Goal: Transaction & Acquisition: Obtain resource

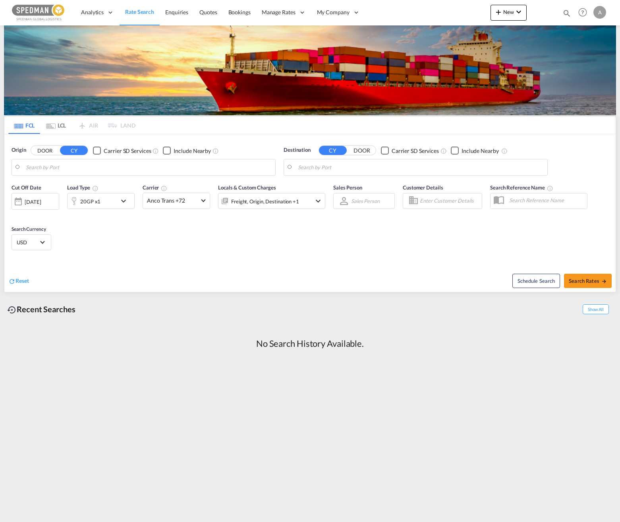
click at [124, 201] on md-icon "icon-chevron-down" at bounding box center [126, 201] width 14 height 10
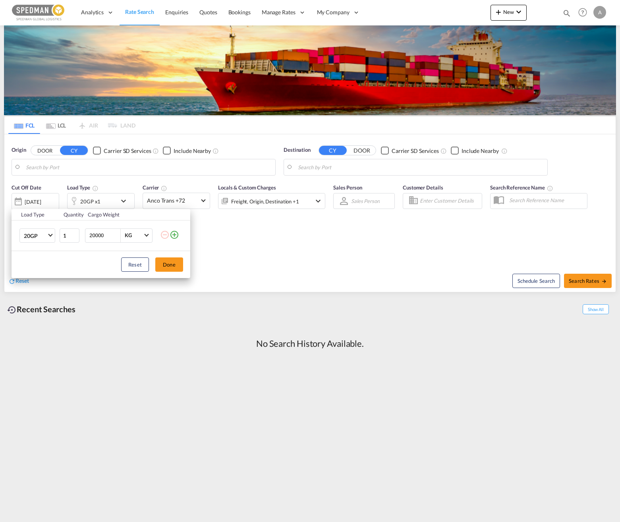
click at [174, 234] on md-icon "icon-plus-circle-outline" at bounding box center [175, 235] width 10 height 10
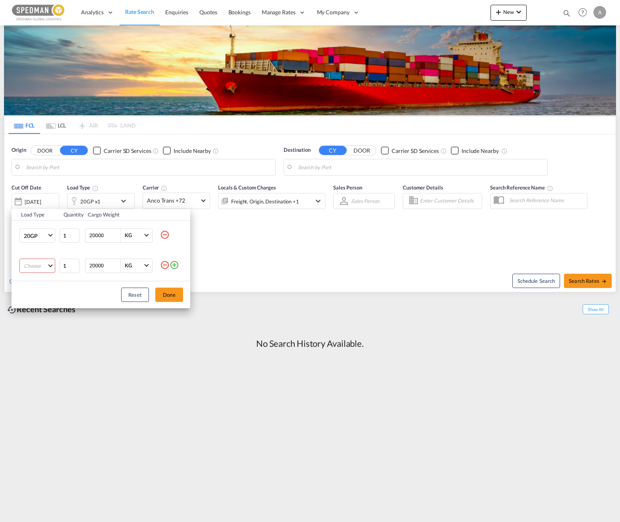
click at [45, 267] on md-select "Choose 20GP 40GP 40HC 45HC 20RE 40RE 40HR 20OT 40OT 20FR 40FR 40NR 20NR 45S 20T…" at bounding box center [37, 266] width 36 height 14
click at [48, 237] on md-backdrop at bounding box center [310, 261] width 620 height 522
click at [49, 235] on span "Choose: \a20GP" at bounding box center [50, 235] width 4 height 4
click at [262, 235] on md-backdrop at bounding box center [310, 261] width 620 height 522
click at [48, 266] on md-select "Choose" at bounding box center [37, 266] width 36 height 14
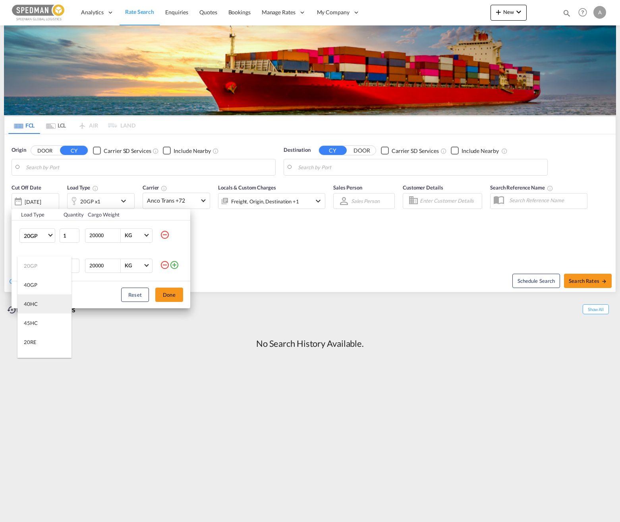
click at [40, 299] on md-option "40HC" at bounding box center [44, 304] width 54 height 19
click at [260, 244] on div "Load Type Quantity Cargo Weight 20GP 1 20000 KG KG 40HC 1 20000 KG KG Load type…" at bounding box center [310, 261] width 620 height 522
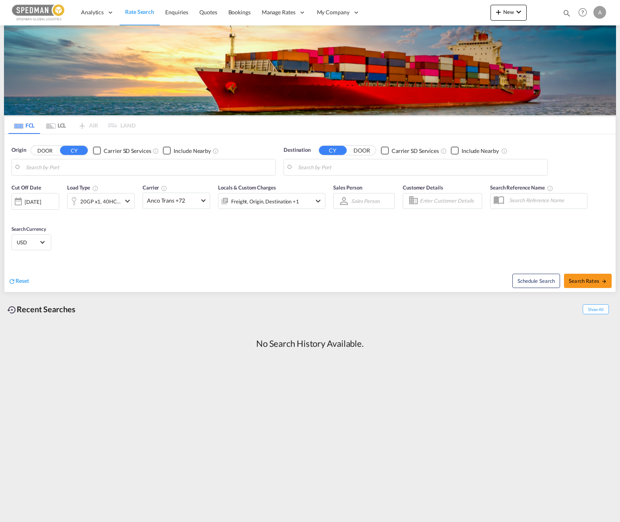
click at [128, 204] on md-icon "icon-chevron-down" at bounding box center [128, 201] width 10 height 10
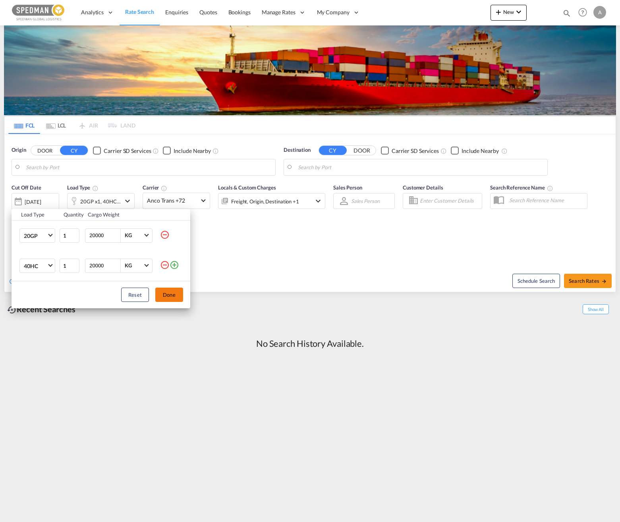
click at [170, 290] on button "Done" at bounding box center [169, 295] width 28 height 14
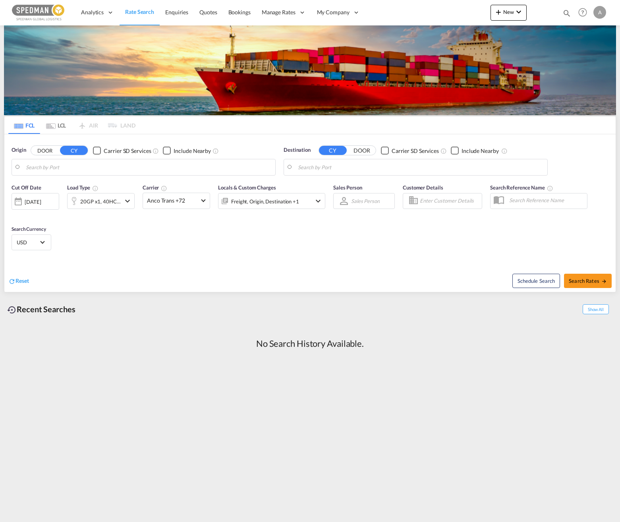
click at [216, 252] on div "Cut Off Date [DATE] [DATE] Load Type 20GP x1, 40HC x1 Carrier Anco Trans +72 On…" at bounding box center [310, 219] width 612 height 78
click at [89, 171] on input "Search by Port" at bounding box center [149, 167] width 246 height 12
click at [75, 190] on div "Gothenbu rg ([GEOGRAPHIC_DATA]) [GEOGRAPHIC_DATA] SEGOT" at bounding box center [87, 189] width 151 height 24
type input "[GEOGRAPHIC_DATA] ([GEOGRAPHIC_DATA]), [GEOGRAPHIC_DATA]"
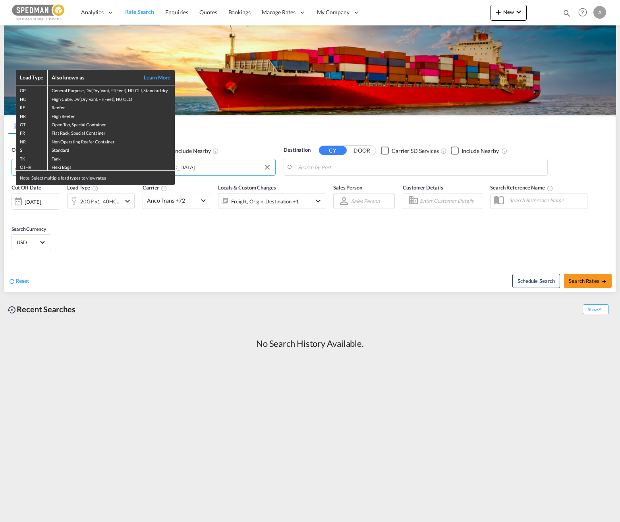
click at [207, 168] on div "Load Type Also known as Learn More GP General Purpose, DV(Dry Van), FT(Feet), H…" at bounding box center [310, 261] width 620 height 522
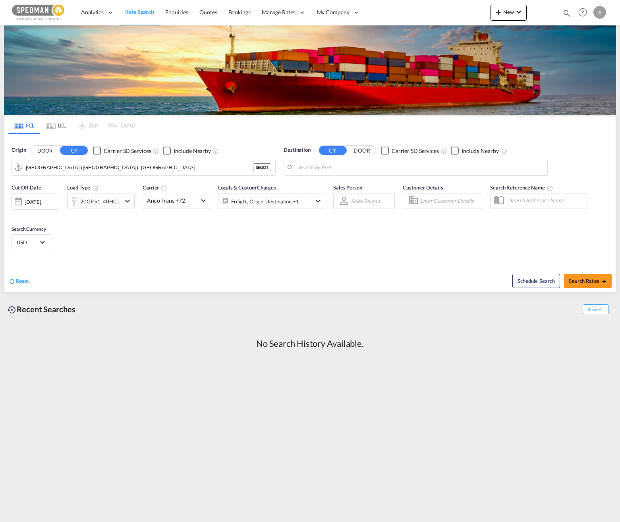
click at [372, 169] on input "Search by Port" at bounding box center [421, 167] width 246 height 12
click at [340, 187] on div "Singapor e [GEOGRAPHIC_DATA] [GEOGRAPHIC_DATA]" at bounding box center [359, 189] width 151 height 24
type input "[GEOGRAPHIC_DATA], SGSIN"
click at [467, 286] on button "Search Rates" at bounding box center [588, 281] width 48 height 14
type input "SEGOT to SGSIN / [DATE]"
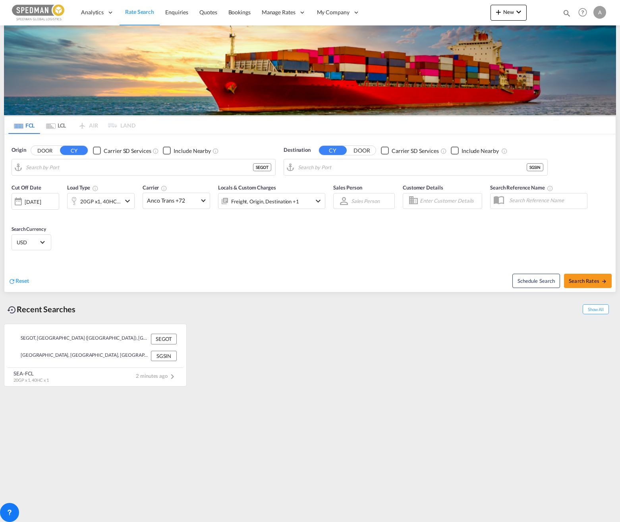
type input "[GEOGRAPHIC_DATA] ([GEOGRAPHIC_DATA]), [GEOGRAPHIC_DATA]"
type input "[GEOGRAPHIC_DATA], SGSIN"
click at [127, 201] on md-icon "icon-chevron-down" at bounding box center [128, 201] width 10 height 10
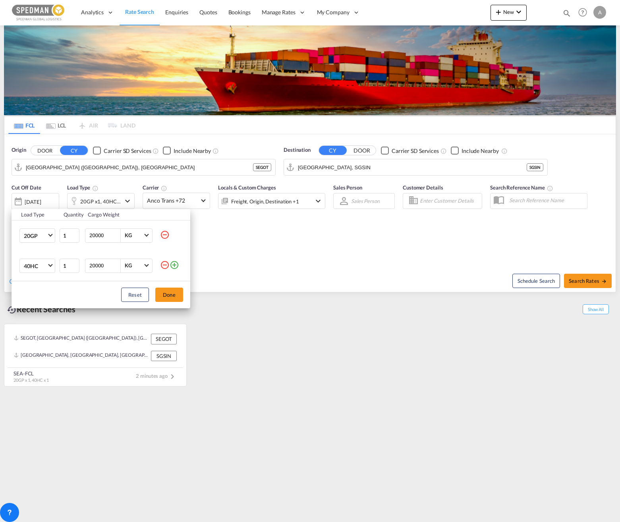
click at [169, 266] on md-icon "icon-minus-circle-outline" at bounding box center [165, 265] width 10 height 10
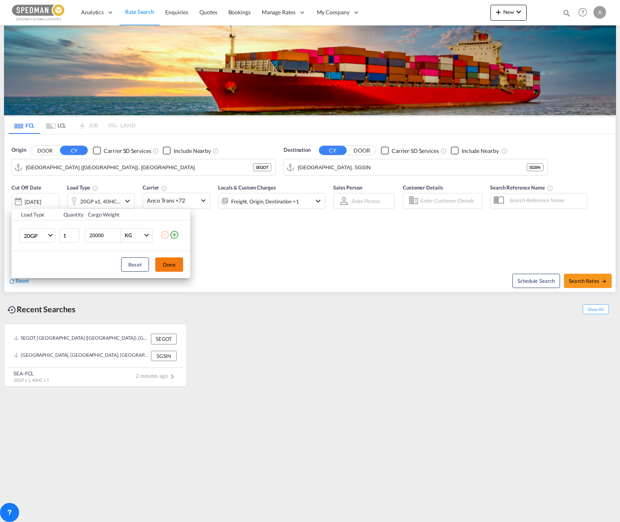
click at [170, 261] on button "Done" at bounding box center [169, 265] width 28 height 14
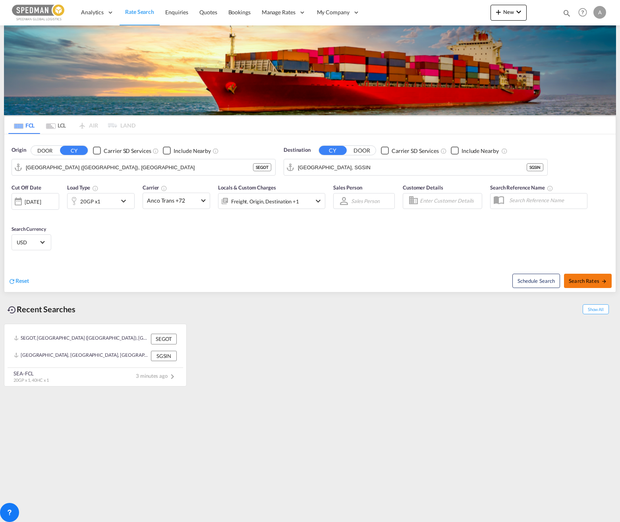
click at [467, 284] on span "Search Rates" at bounding box center [588, 281] width 38 height 6
type input "SEGOT to SGSIN / [DATE]"
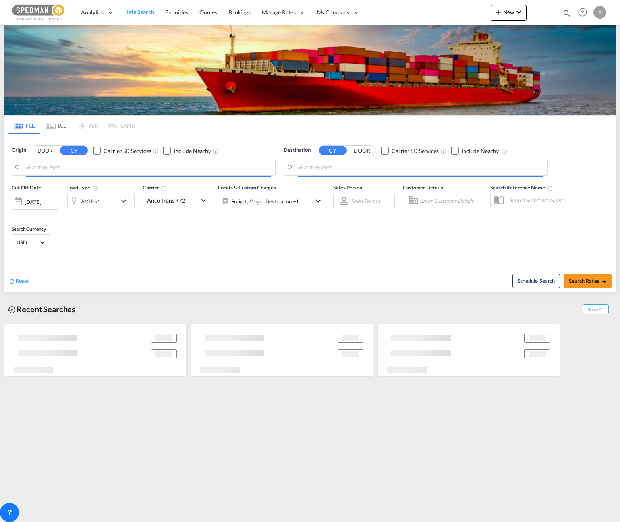
type input "[GEOGRAPHIC_DATA] ([GEOGRAPHIC_DATA]), [GEOGRAPHIC_DATA]"
type input "[GEOGRAPHIC_DATA], SGSIN"
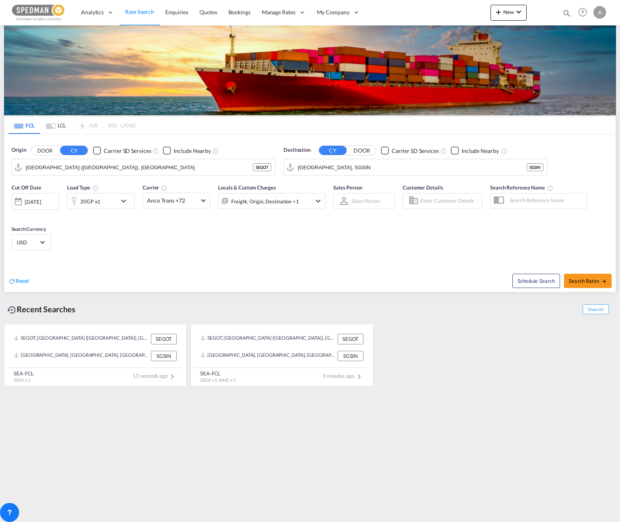
click at [120, 201] on md-icon "icon-chevron-down" at bounding box center [126, 201] width 14 height 10
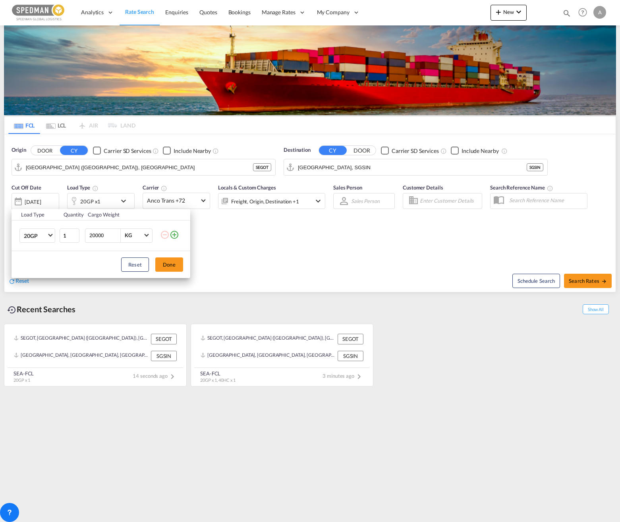
click at [176, 234] on md-icon "icon-plus-circle-outline" at bounding box center [175, 235] width 10 height 10
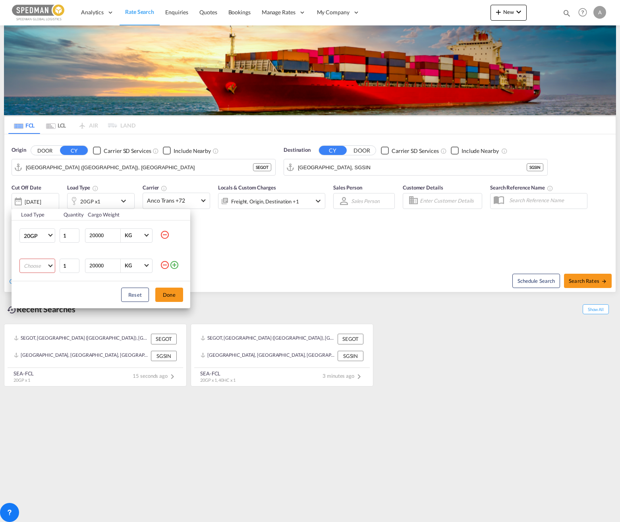
click at [35, 263] on md-select "Choose 20GP 40GP 40HC 45HC 20RE 40RE 40HR 20OT 40OT 20FR 40FR 40NR 20NR 45S 20T…" at bounding box center [37, 266] width 36 height 14
click at [37, 288] on md-option "40GP" at bounding box center [44, 284] width 54 height 19
click at [171, 296] on button "Done" at bounding box center [169, 295] width 28 height 14
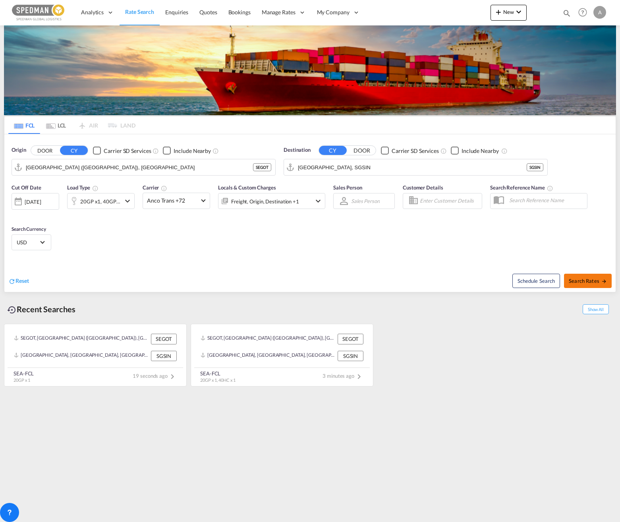
click at [467, 280] on span "Search Rates" at bounding box center [588, 281] width 38 height 6
type input "SEGOT to SGSIN / [DATE]"
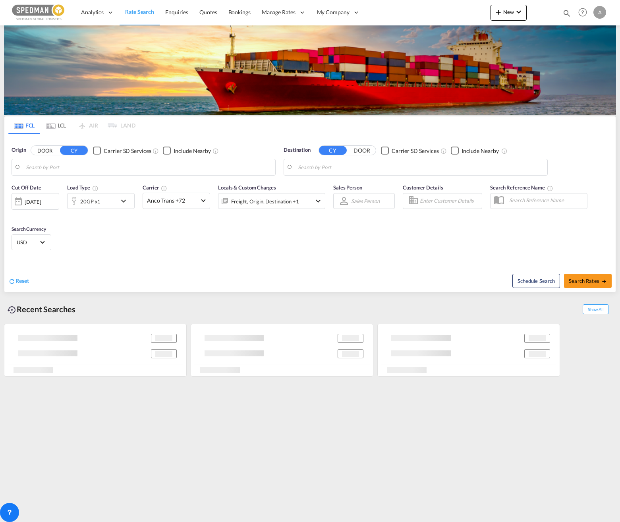
type input "[GEOGRAPHIC_DATA] ([GEOGRAPHIC_DATA]), [GEOGRAPHIC_DATA]"
type input "[GEOGRAPHIC_DATA], SGSIN"
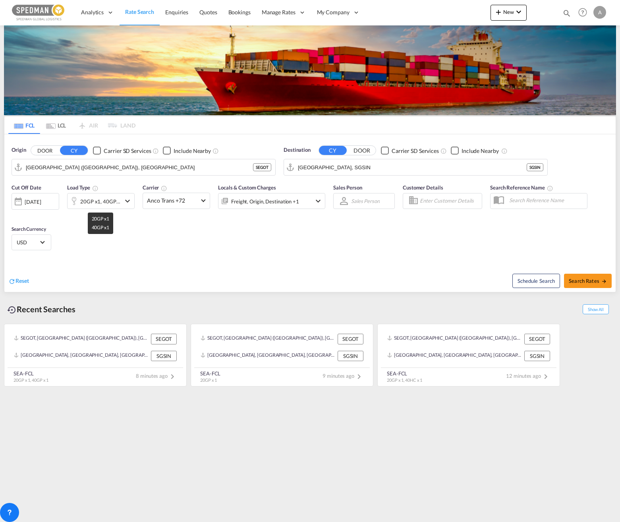
click at [120, 202] on div "20GP x1, 40GP x1" at bounding box center [100, 201] width 41 height 11
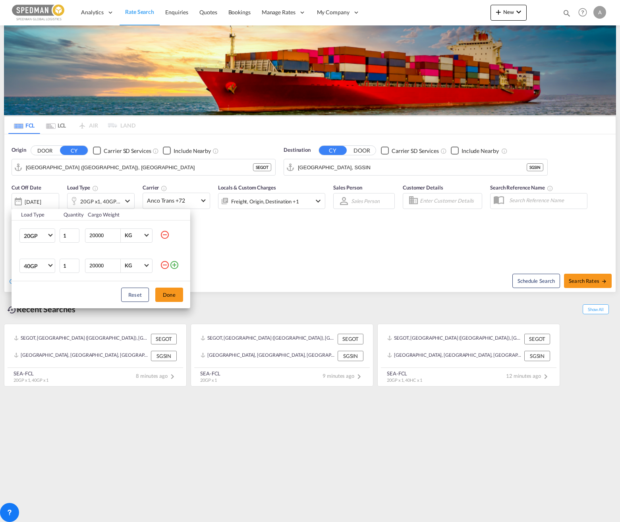
click at [167, 267] on md-icon "icon-minus-circle-outline" at bounding box center [165, 265] width 10 height 10
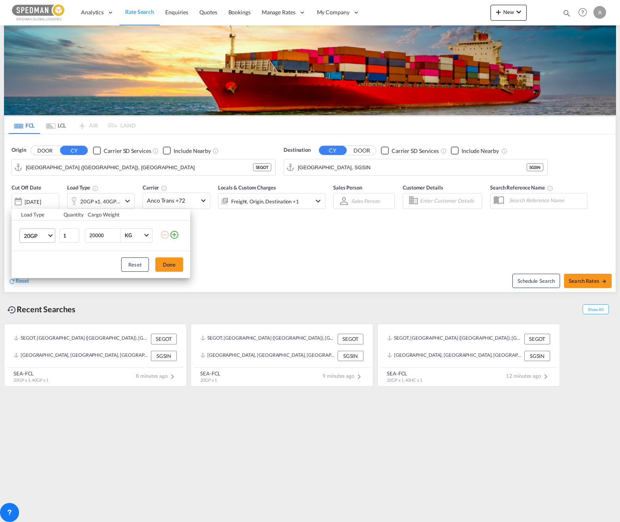
click at [54, 240] on md-select-value "20GP" at bounding box center [39, 236] width 32 height 14
click at [43, 269] on md-option "40HC" at bounding box center [44, 273] width 54 height 19
click at [166, 264] on button "Done" at bounding box center [169, 265] width 28 height 14
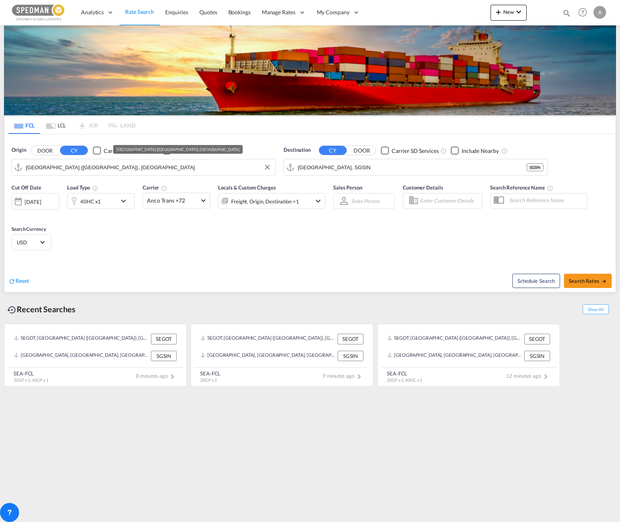
click at [145, 170] on input "[GEOGRAPHIC_DATA] ([GEOGRAPHIC_DATA]), [GEOGRAPHIC_DATA]" at bounding box center [149, 167] width 246 height 12
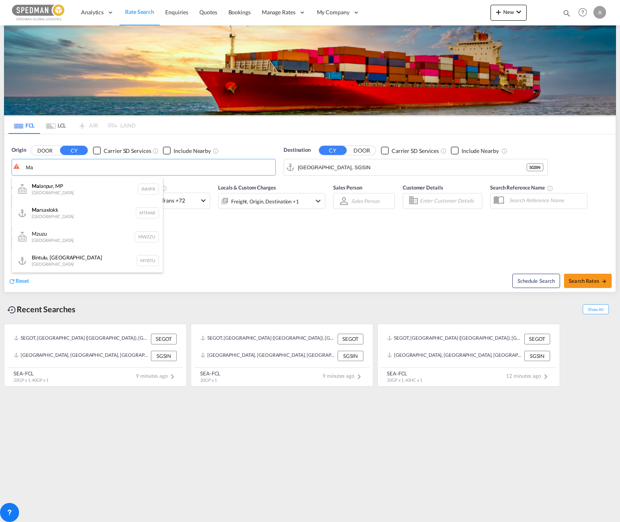
type input "M"
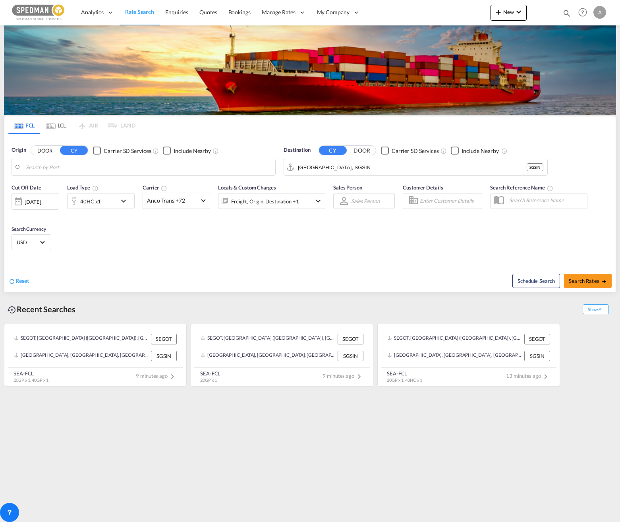
click at [107, 170] on body "Analytics Dashboard Rate Search Enquiries Quotes Bookings" at bounding box center [310, 261] width 620 height 522
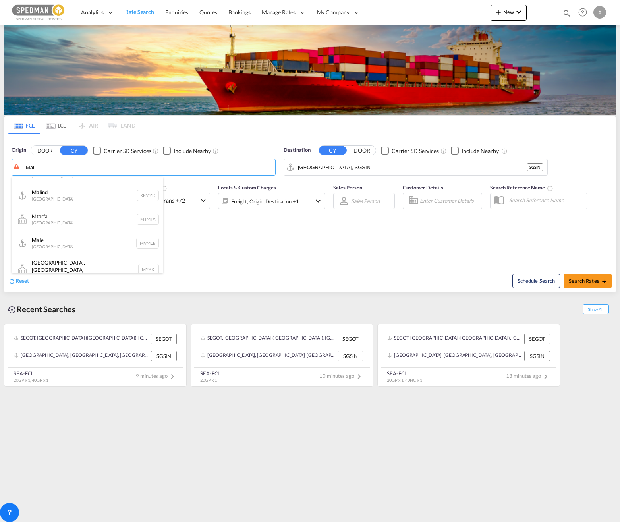
scroll to position [620, 0]
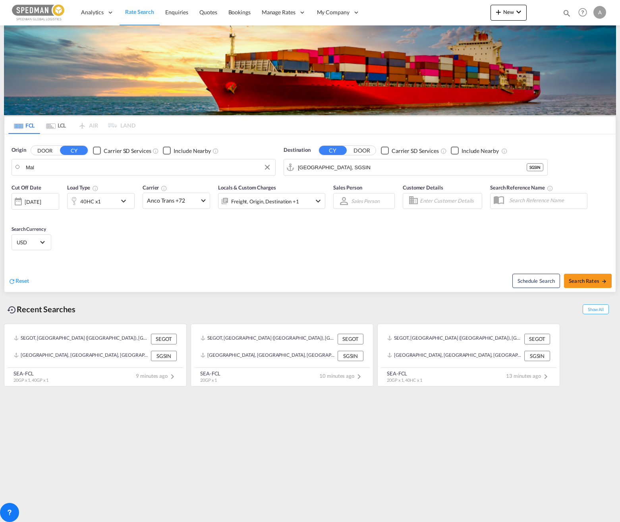
click at [57, 163] on body "Analytics Dashboard Rate Search Enquiries Quotes Bookings" at bounding box center [310, 261] width 620 height 522
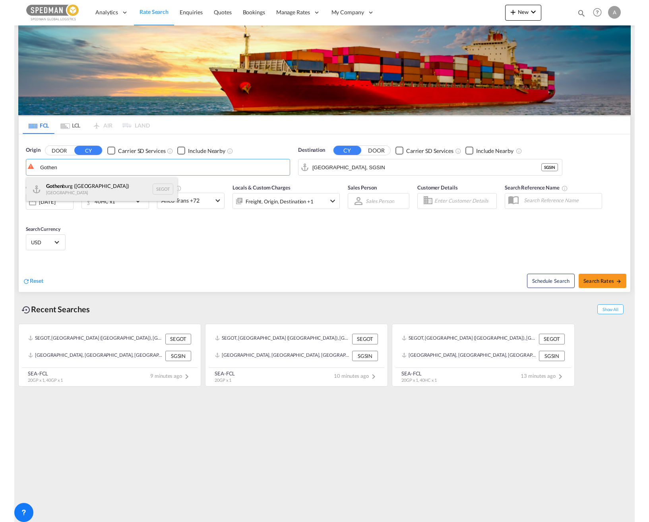
scroll to position [0, 0]
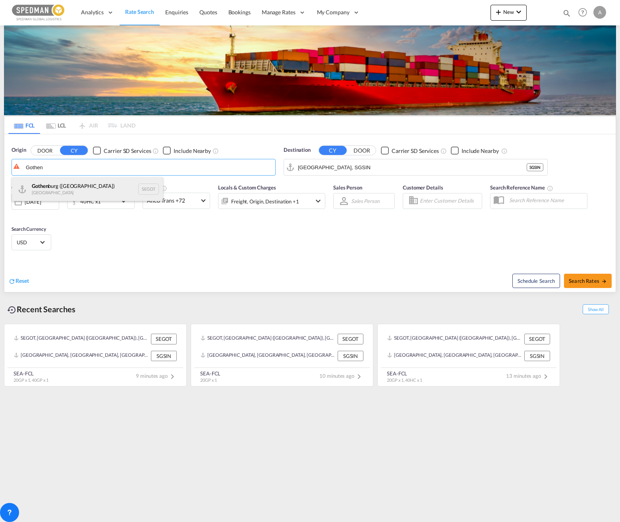
click at [73, 187] on div "Gothen burg ([GEOGRAPHIC_DATA]) [GEOGRAPHIC_DATA] SEGOT" at bounding box center [87, 189] width 151 height 24
type input "[GEOGRAPHIC_DATA] ([GEOGRAPHIC_DATA]), [GEOGRAPHIC_DATA]"
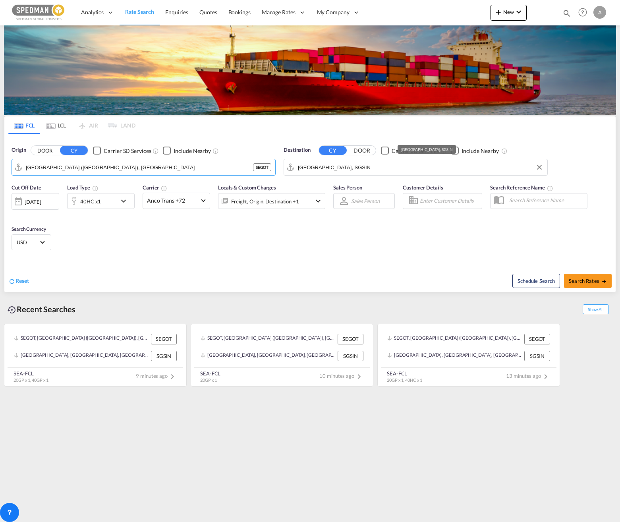
click at [361, 171] on input "[GEOGRAPHIC_DATA], SGSIN" at bounding box center [421, 167] width 246 height 12
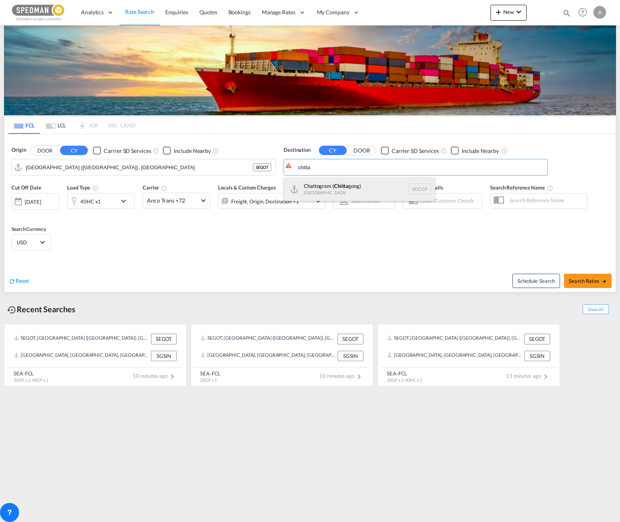
click at [379, 189] on div "Chattogram ( [PERSON_NAME]) [GEOGRAPHIC_DATA] BDCGP" at bounding box center [359, 189] width 151 height 24
type input "Chattogram (Chittagong), BDCGP"
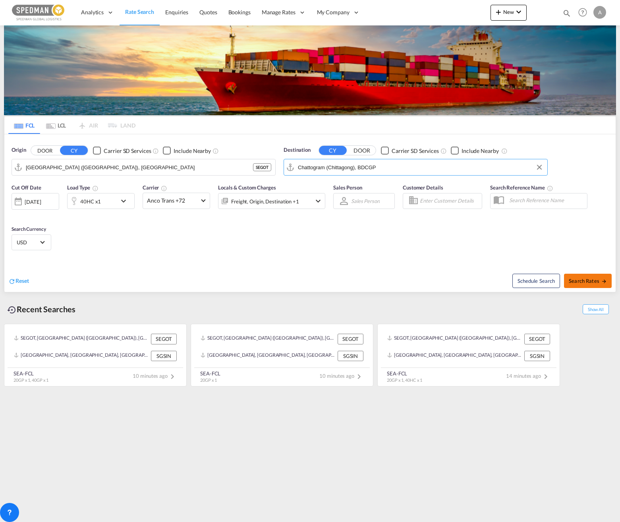
click at [467, 279] on span "Search Rates" at bounding box center [588, 281] width 38 height 6
type input "SEGOT to BDCGP / [DATE]"
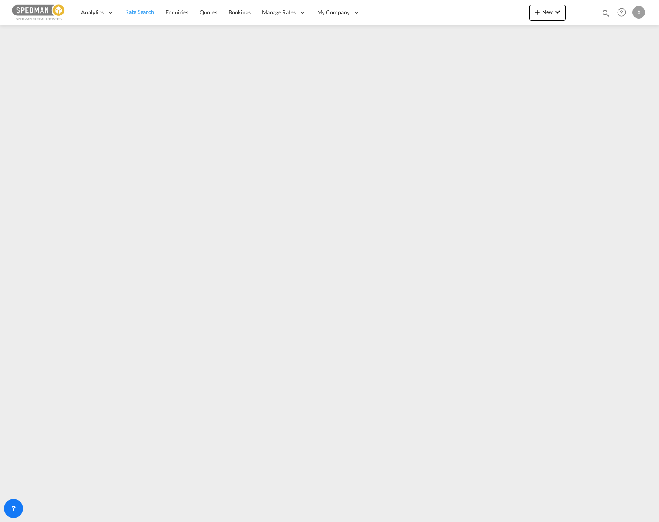
drag, startPoint x: 647, startPoint y: 520, endPoint x: 643, endPoint y: 518, distance: 5.2
click at [467, 518] on md-content "Analytics Dashboard Rate Search Enquiries Quotes Bookings" at bounding box center [329, 261] width 659 height 522
